Goal: Task Accomplishment & Management: Manage account settings

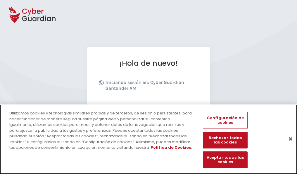
scroll to position [72, 0]
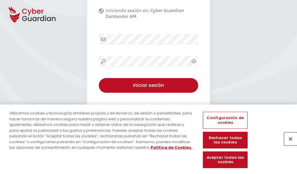
click at [288, 145] on button "Cerrar" at bounding box center [291, 138] width 13 height 13
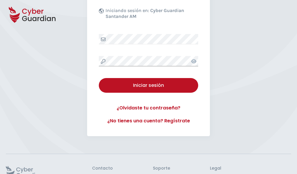
scroll to position [114, 0]
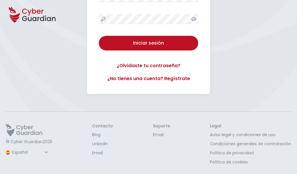
click at [99, 36] on button "Iniciar sesión" at bounding box center [149, 43] width 100 height 15
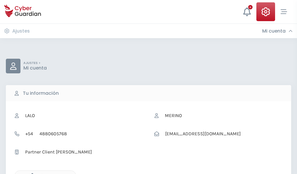
click at [31, 173] on icon "button" at bounding box center [30, 175] width 5 height 5
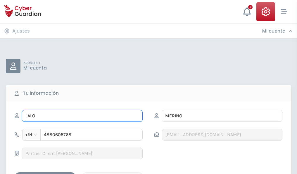
click at [82, 116] on input "LALO" at bounding box center [82, 116] width 121 height 12
type input "L"
type input "Rafa"
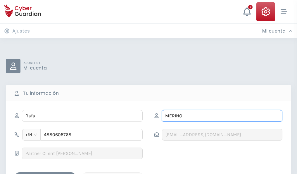
click at [222, 116] on input "MERINO" at bounding box center [222, 116] width 121 height 12
type input "M"
type input "González"
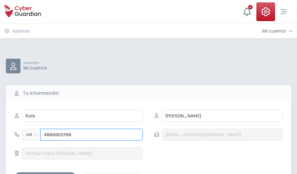
click at [92, 134] on input "4880605768" at bounding box center [91, 135] width 102 height 12
type input "4"
type input "4988272626"
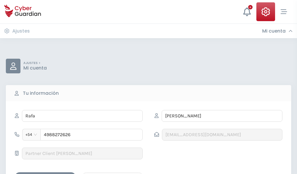
click at [45, 173] on div "Guardar cambios" at bounding box center [45, 176] width 53 height 7
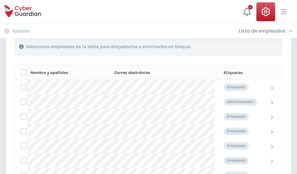
scroll to position [251, 0]
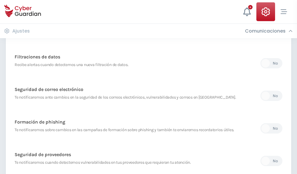
scroll to position [308, 0]
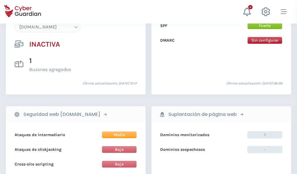
scroll to position [551, 0]
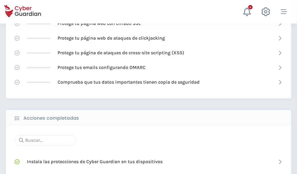
scroll to position [390, 0]
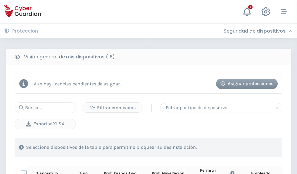
scroll to position [517, 0]
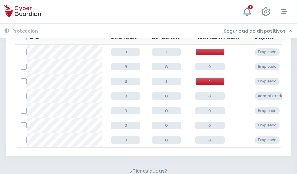
scroll to position [257, 0]
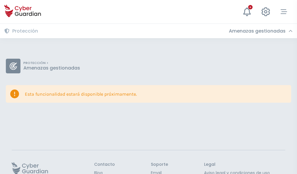
scroll to position [38, 0]
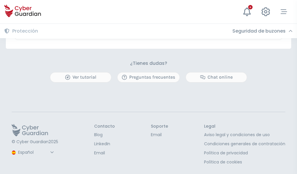
scroll to position [344, 0]
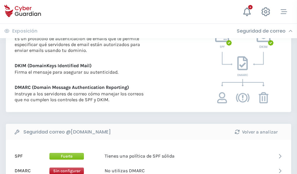
scroll to position [316, 0]
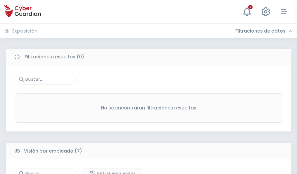
scroll to position [484, 0]
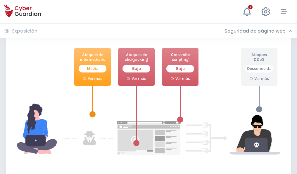
scroll to position [319, 0]
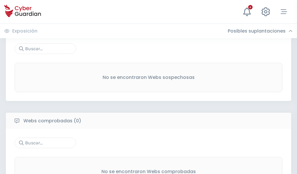
scroll to position [306, 0]
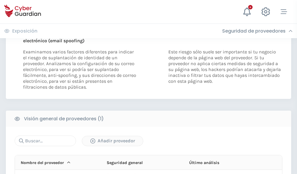
scroll to position [304, 0]
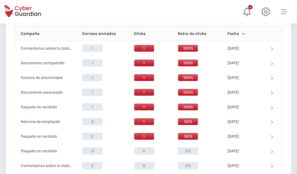
scroll to position [525, 0]
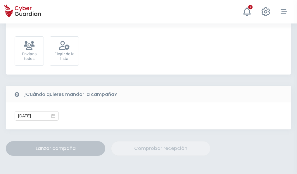
scroll to position [214, 0]
